Goal: Task Accomplishment & Management: Manage account settings

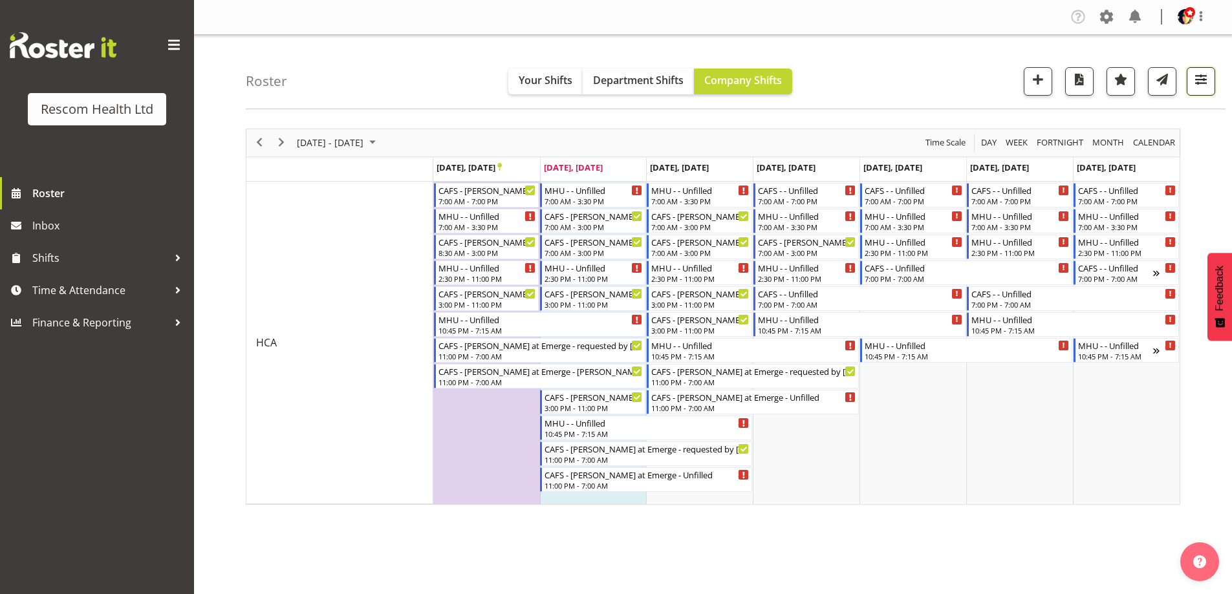
click at [1206, 87] on span "button" at bounding box center [1201, 79] width 17 height 17
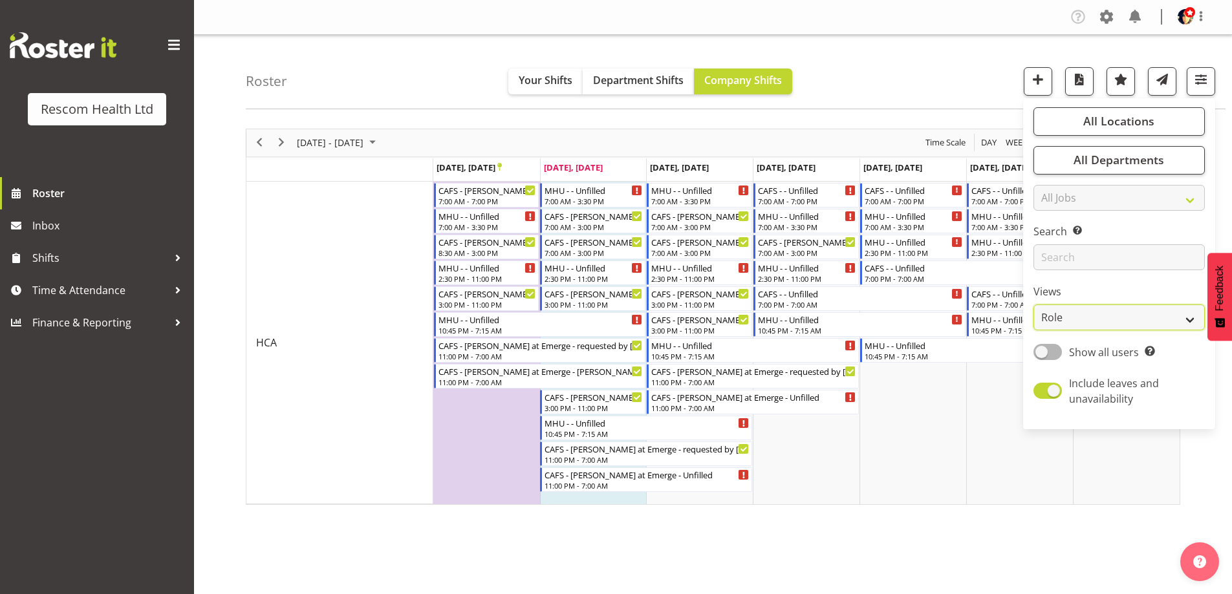
click at [1103, 312] on select "Staff Role Shift - Horizontal Shift - Vertical Staff - Location" at bounding box center [1119, 318] width 171 height 26
select select "staff"
click at [1034, 305] on select "Staff Role Shift - Horizontal Shift - Vertical Staff - Location" at bounding box center [1119, 318] width 171 height 26
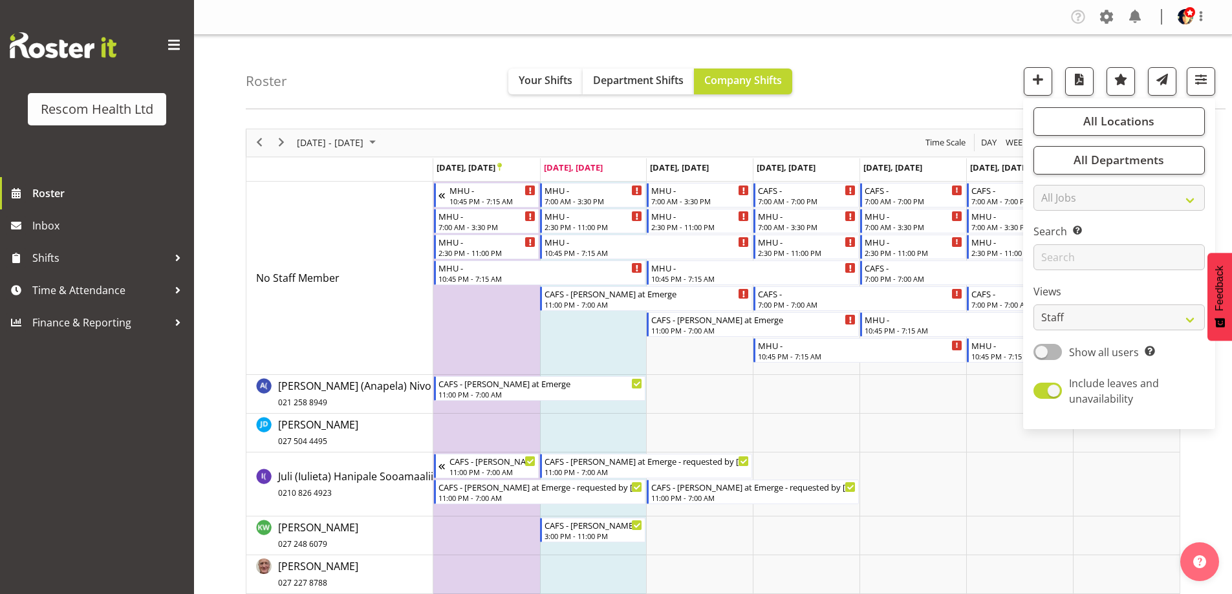
click at [898, 62] on div "Roster Your Shifts Department Shifts Company Shifts All Locations Clear CAFS [G…" at bounding box center [736, 72] width 980 height 74
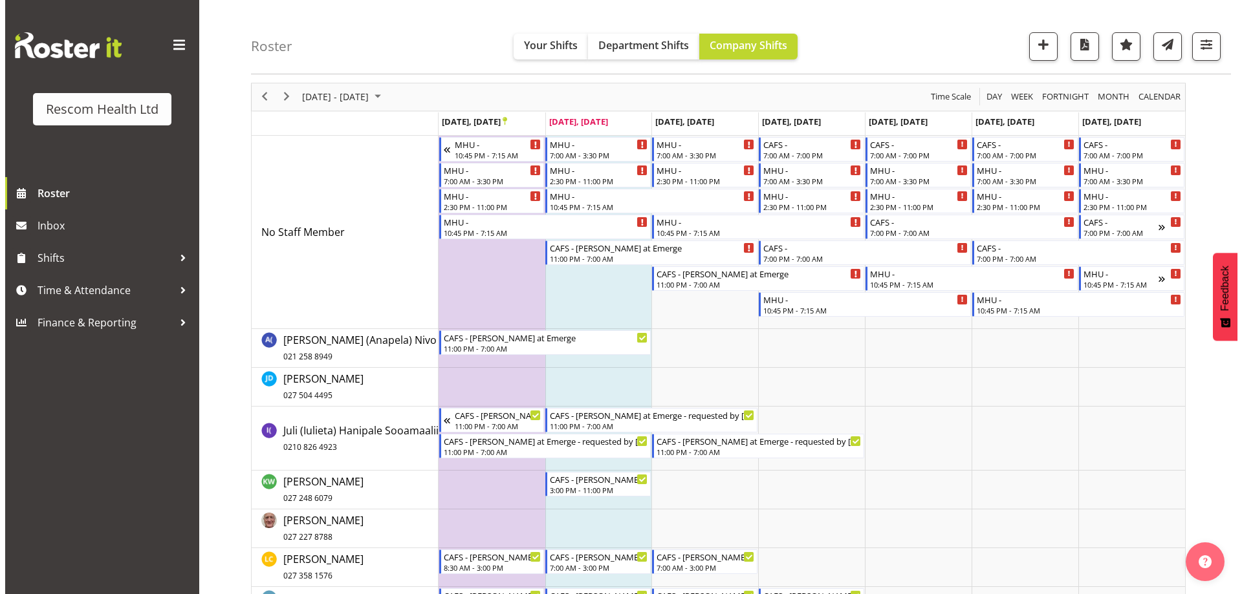
scroll to position [129, 0]
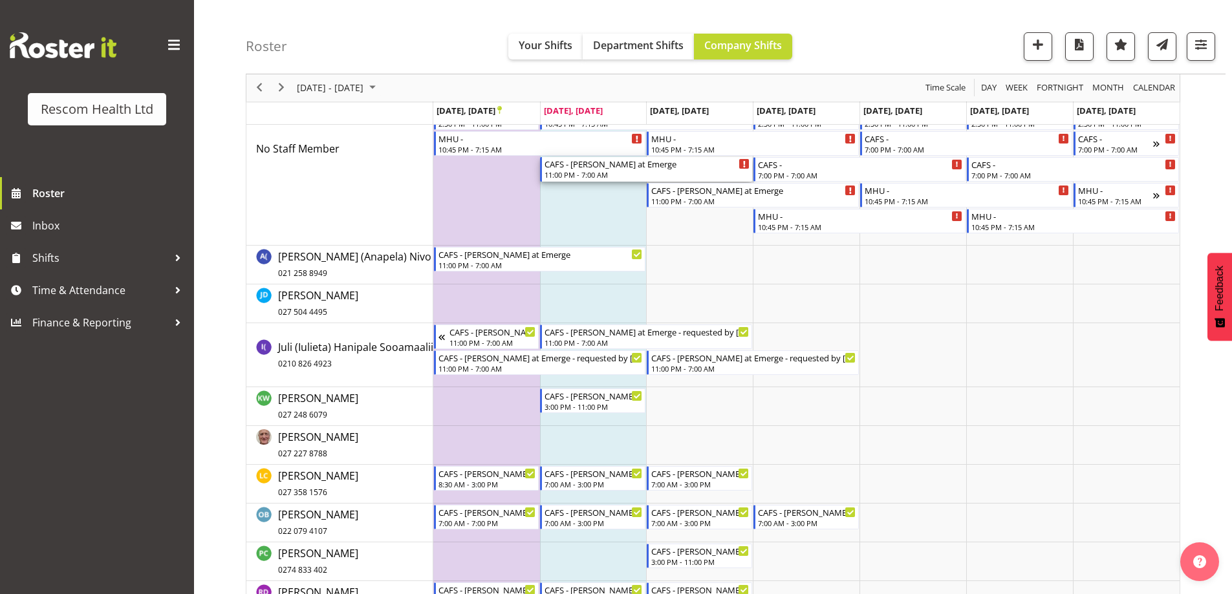
click at [571, 168] on div "CAFS - [PERSON_NAME] at Emerge" at bounding box center [647, 163] width 205 height 13
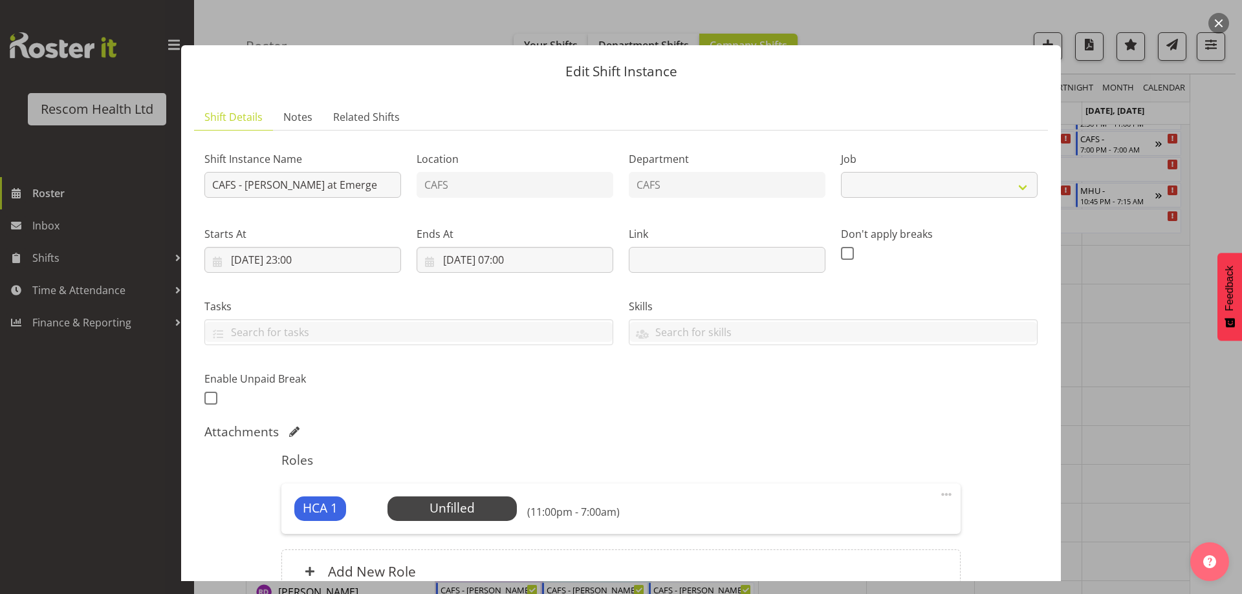
select select "4188"
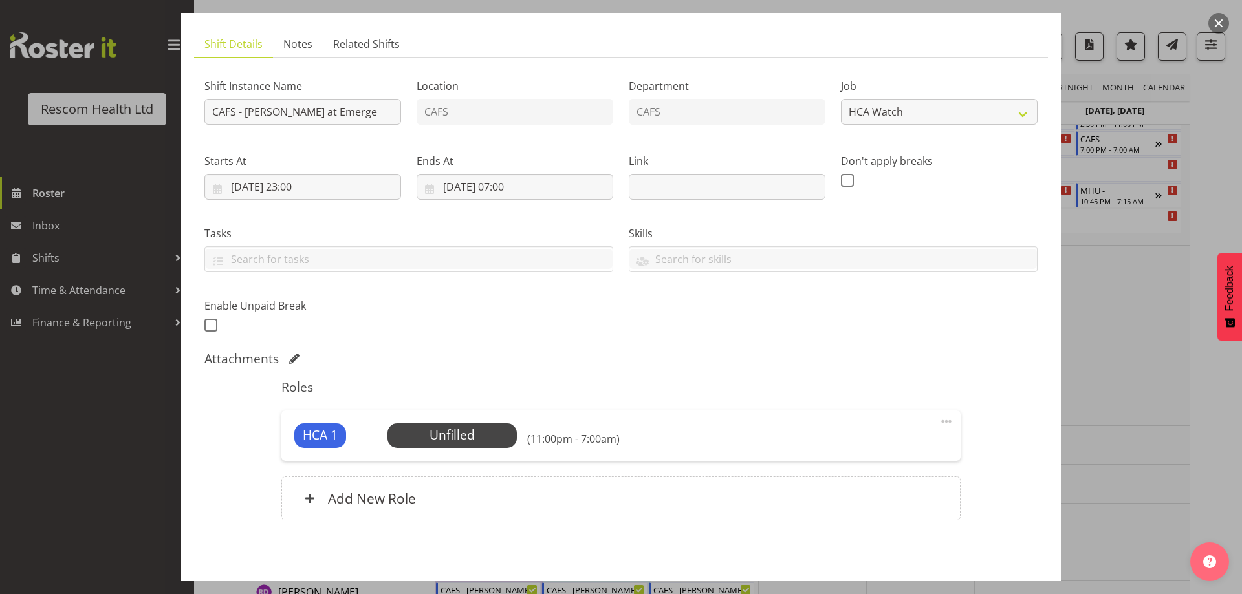
scroll to position [127, 0]
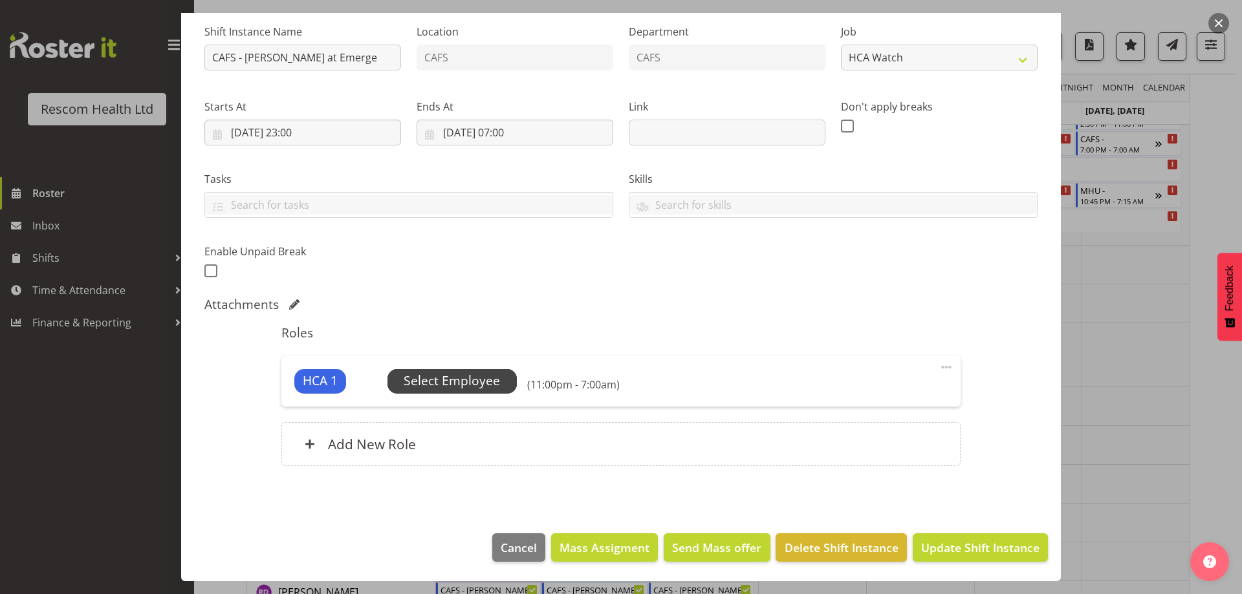
click at [464, 378] on span "Select Employee" at bounding box center [452, 381] width 96 height 19
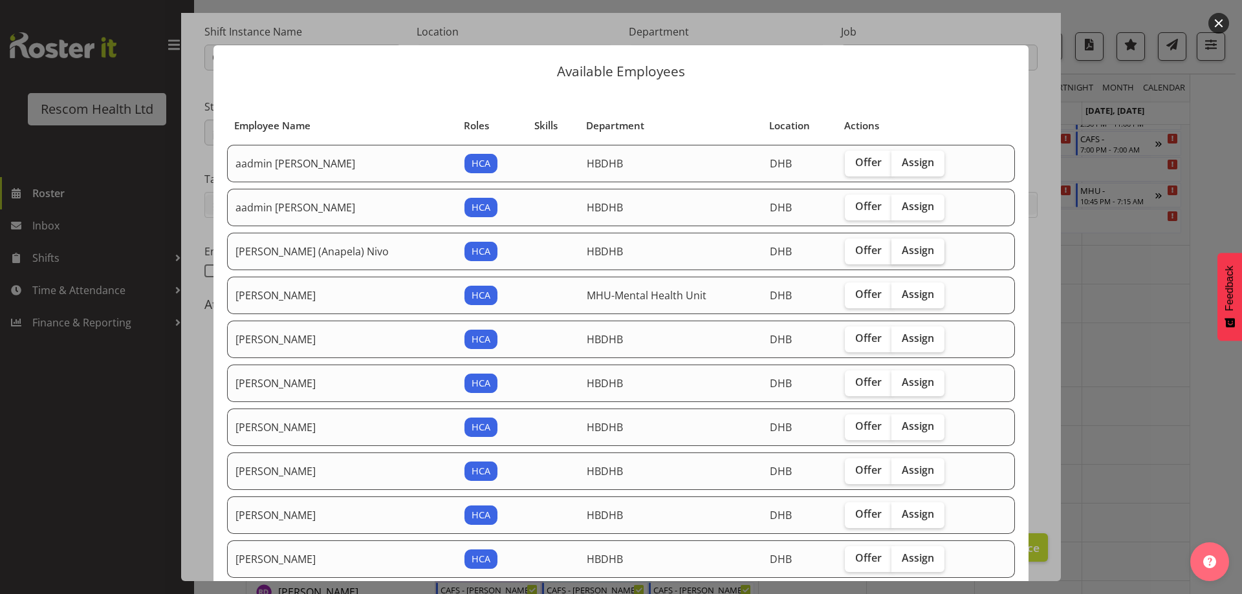
click at [911, 245] on span "Assign" at bounding box center [918, 250] width 32 height 13
click at [900, 246] on input "Assign" at bounding box center [895, 250] width 8 height 8
checkbox input "true"
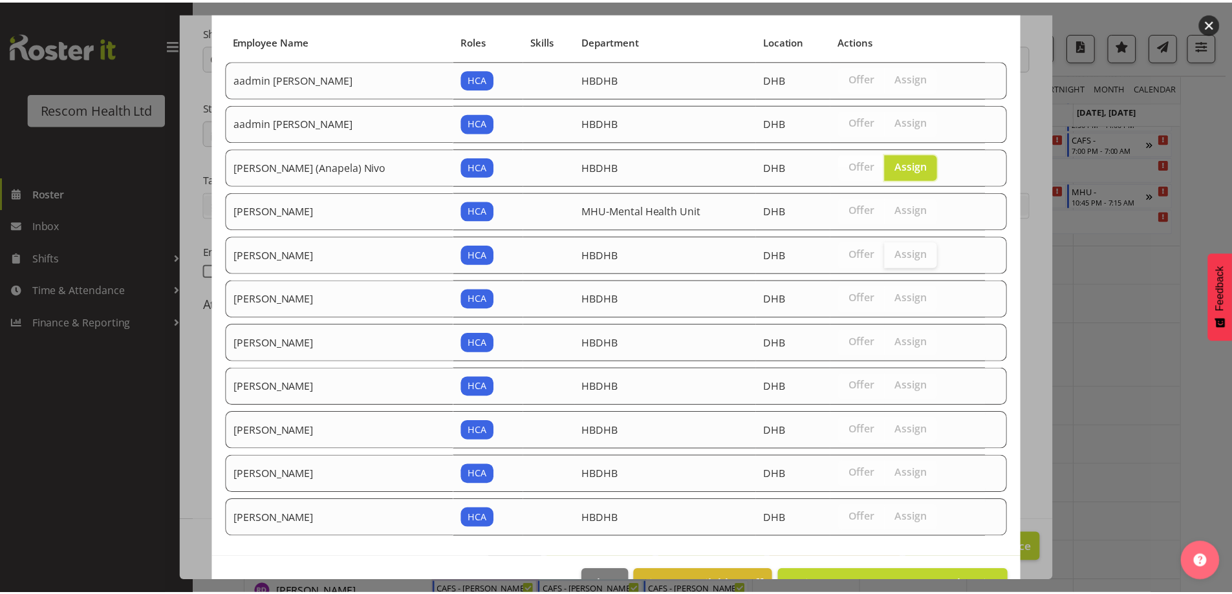
scroll to position [122, 0]
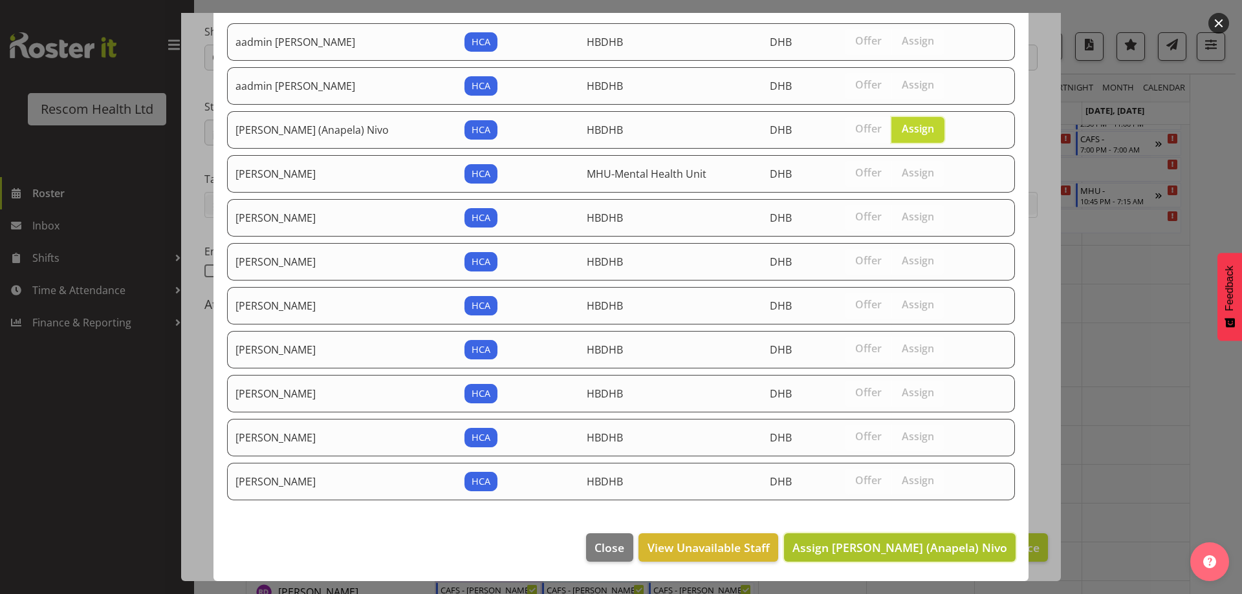
click at [964, 549] on span "Assign [PERSON_NAME] (Anapela) Nivo" at bounding box center [899, 548] width 215 height 16
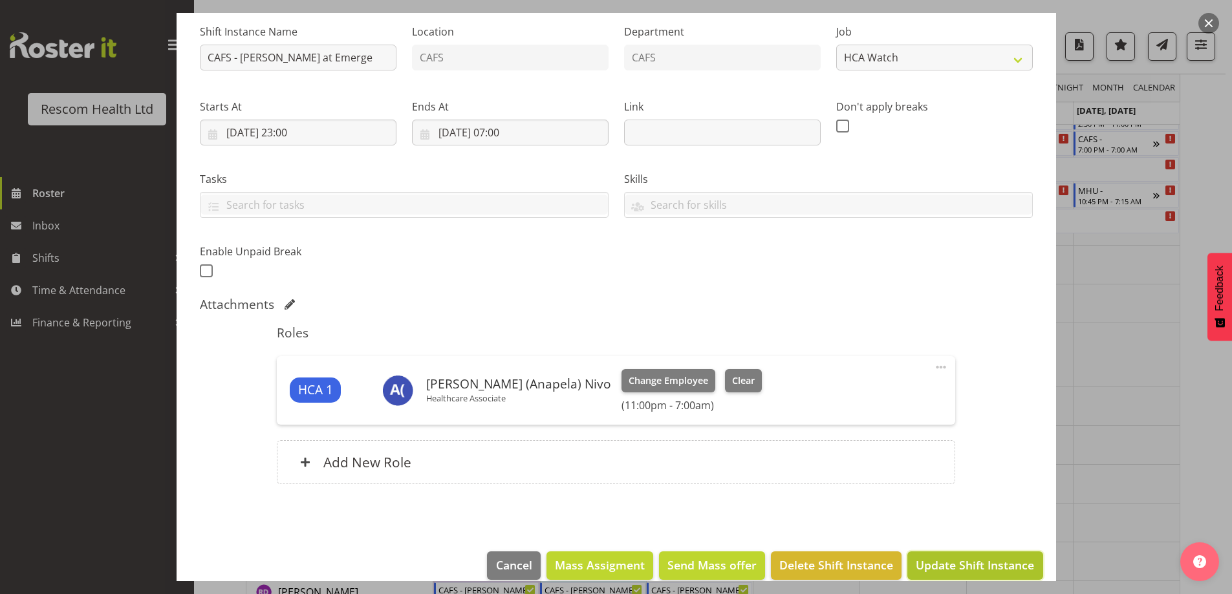
click at [995, 558] on span "Update Shift Instance" at bounding box center [975, 565] width 118 height 17
